Goal: Transaction & Acquisition: Purchase product/service

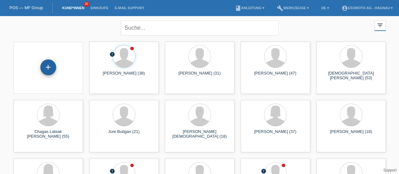
click at [45, 65] on div "+" at bounding box center [48, 67] width 15 height 11
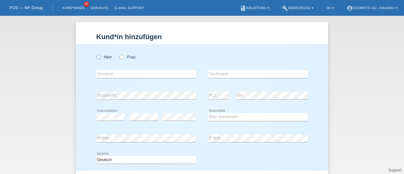
click at [95, 54] on icon at bounding box center [95, 54] width 0 height 0
click at [96, 59] on input "Herr" at bounding box center [98, 57] width 4 height 4
radio input "true"
click at [99, 71] on input "text" at bounding box center [145, 74] width 99 height 8
type input "Muhamet"
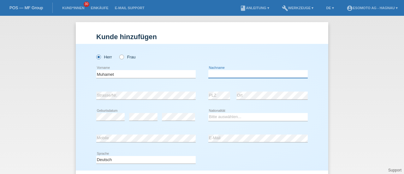
type input "M"
type input "Nuredini"
click at [102, 102] on div "error Strasse/Nr." at bounding box center [145, 95] width 99 height 21
click at [231, 119] on select "Bitte auswählen... Schweiz Deutschland Liechtenstein Österreich ------------ Af…" at bounding box center [257, 117] width 99 height 8
select select "CH"
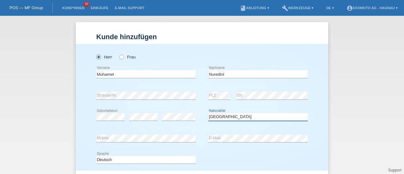
click at [208, 113] on select "Bitte auswählen... Schweiz Deutschland Liechtenstein Österreich ------------ Af…" at bounding box center [257, 117] width 99 height 8
click at [213, 157] on div "Deutsch Français Italiano English error Sprache" at bounding box center [201, 159] width 211 height 21
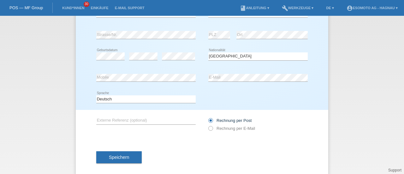
scroll to position [61, 0]
click at [110, 156] on span "Speichern" at bounding box center [119, 156] width 20 height 5
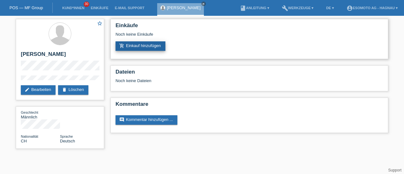
click at [146, 46] on link "add_shopping_cart Einkauf hinzufügen" at bounding box center [140, 45] width 50 height 9
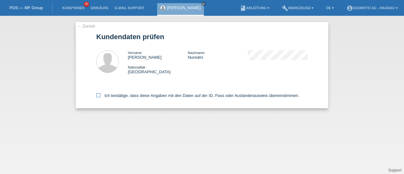
click at [100, 96] on icon at bounding box center [98, 95] width 4 height 4
click at [100, 96] on input "Ich bestätige, dass diese Angaben mit den Daten auf der ID, Pass oder Ausländer…" at bounding box center [98, 95] width 4 height 4
checkbox input "true"
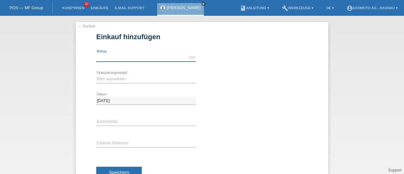
click at [140, 55] on input "text" at bounding box center [145, 58] width 99 height 8
type input "2790.00"
click at [111, 76] on select "Bitte auswählen Fixe Raten Kauf auf Rechnung mit Teilzahlungsoption" at bounding box center [145, 79] width 99 height 8
select select "69"
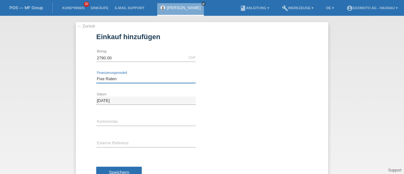
click at [96, 75] on select "Bitte auswählen Fixe Raten Kauf auf Rechnung mit Teilzahlungsoption" at bounding box center [145, 79] width 99 height 8
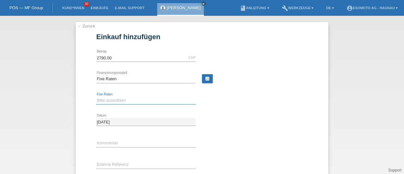
click at [111, 100] on select "Bitte auswählen 12 Raten 24 Raten 36 Raten 48 Raten" at bounding box center [145, 101] width 99 height 8
select select "139"
click at [96, 97] on select "Bitte auswählen 12 Raten 24 Raten 36 Raten 48 Raten" at bounding box center [145, 101] width 99 height 8
click at [99, 56] on input "2790.00" at bounding box center [145, 58] width 99 height 8
type input "2990.00"
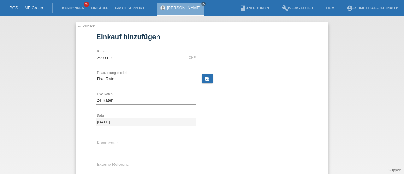
click at [203, 58] on div "2990.00 CHF error [GEOGRAPHIC_DATA]" at bounding box center [201, 57] width 211 height 21
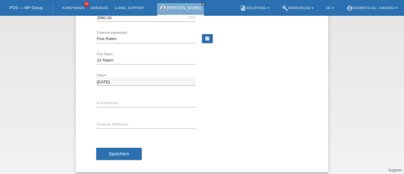
scroll to position [40, 0]
click at [123, 151] on span "Speichern" at bounding box center [119, 153] width 20 height 5
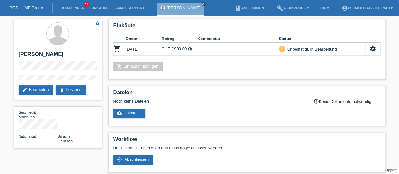
click at [73, 12] on li "Kund*innen 31" at bounding box center [73, 8] width 28 height 16
click at [73, 10] on link "Kund*innen" at bounding box center [73, 8] width 28 height 4
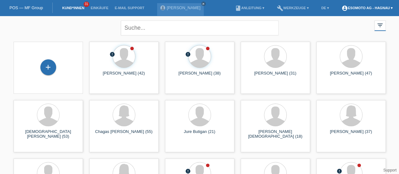
click at [369, 8] on link "account_circle Esomoto AG - Hagnau ▾" at bounding box center [366, 8] width 57 height 4
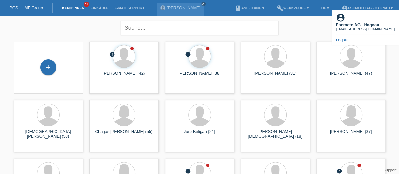
click at [344, 38] on link "Logout" at bounding box center [342, 40] width 13 height 5
